Goal: Check status: Check status

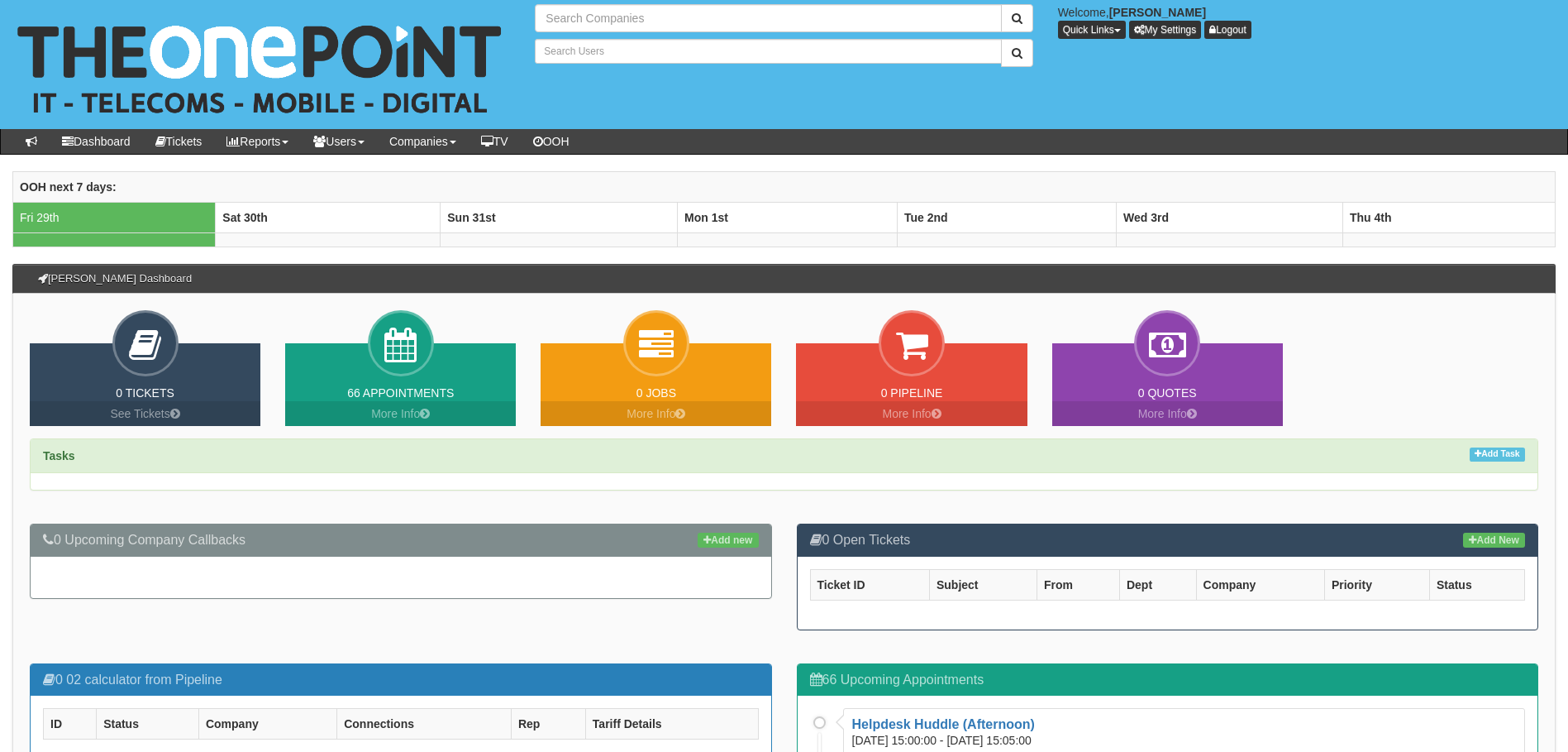
type input "Search Companies"
type input "Search Users"
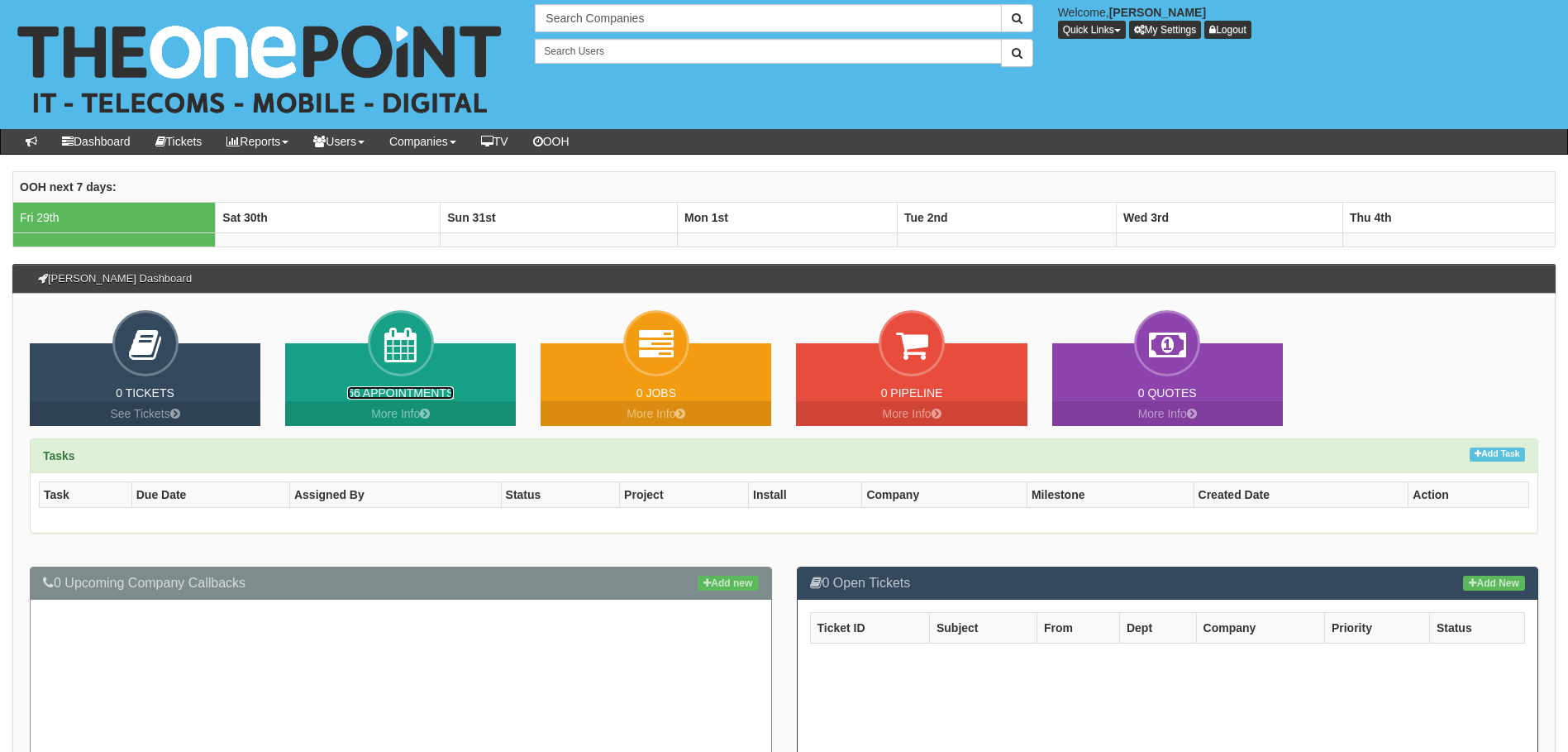
click at [428, 389] on link "66 Appointments" at bounding box center [400, 393] width 106 height 13
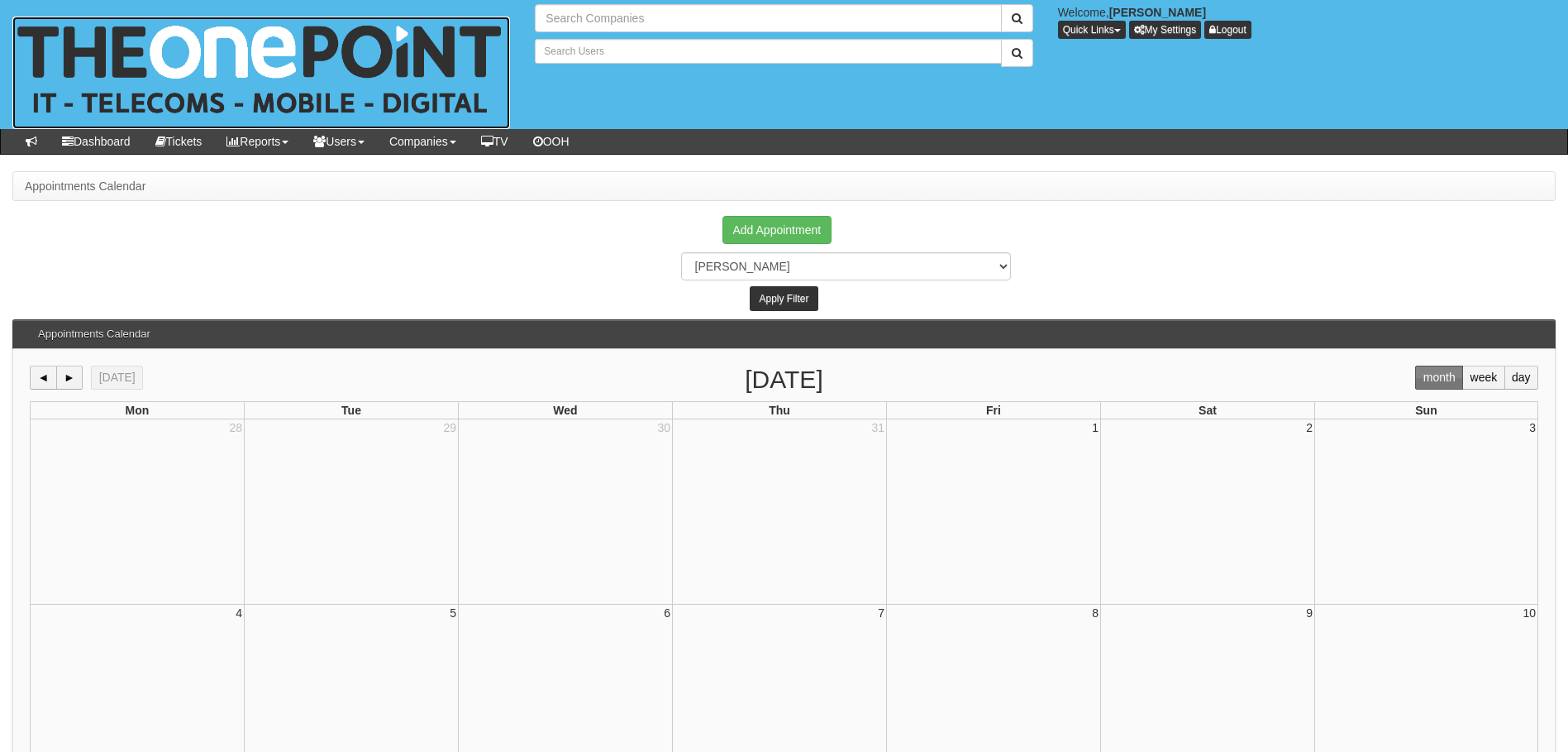
click at [265, 61] on img at bounding box center [261, 73] width 498 height 112
